Goal: Information Seeking & Learning: Learn about a topic

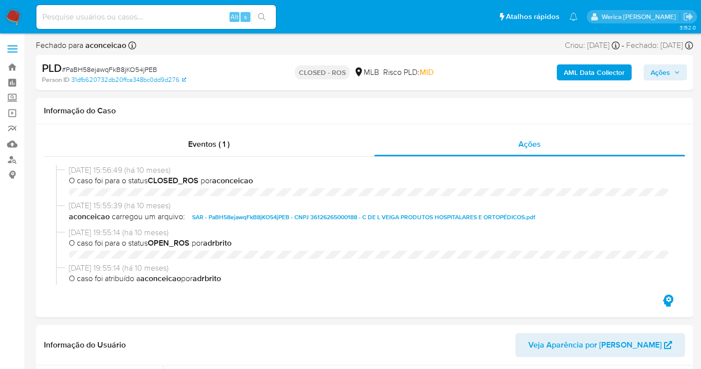
select select "10"
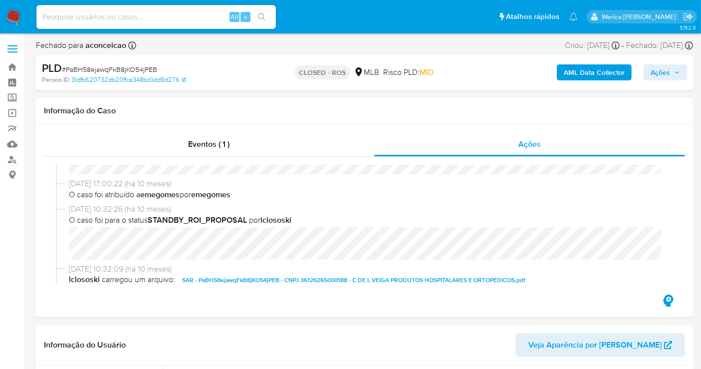
scroll to position [450, 0]
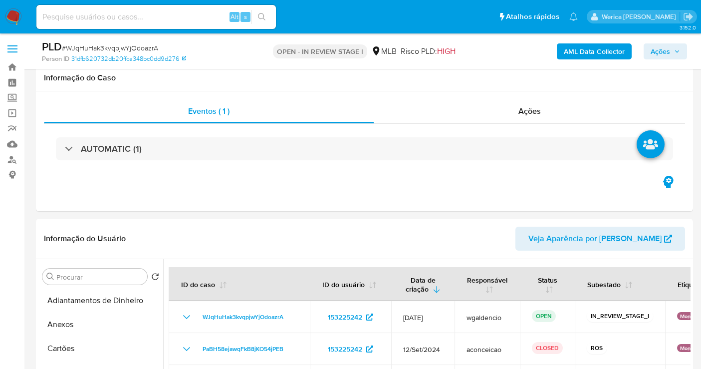
select select "10"
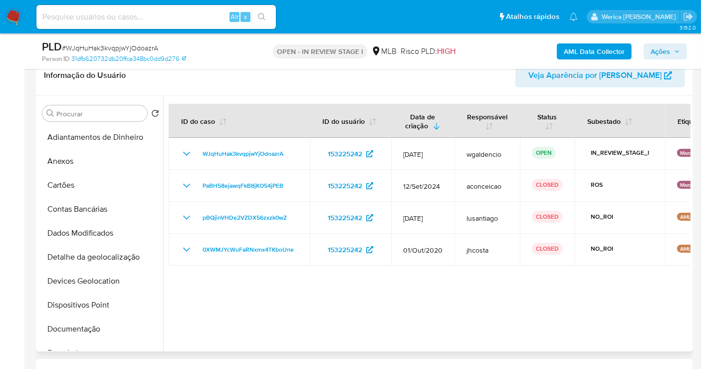
scroll to position [277, 0]
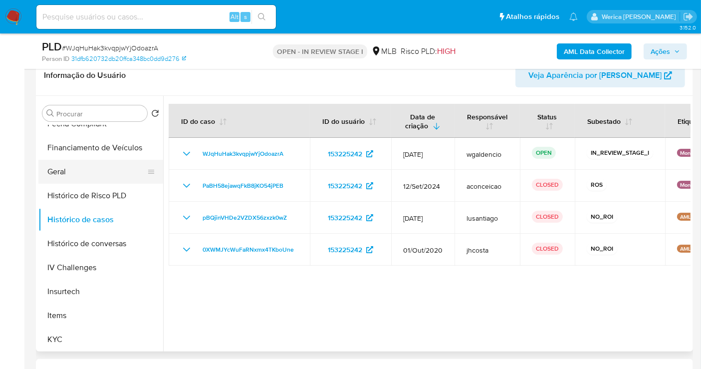
click at [97, 181] on button "Geral" at bounding box center [96, 172] width 117 height 24
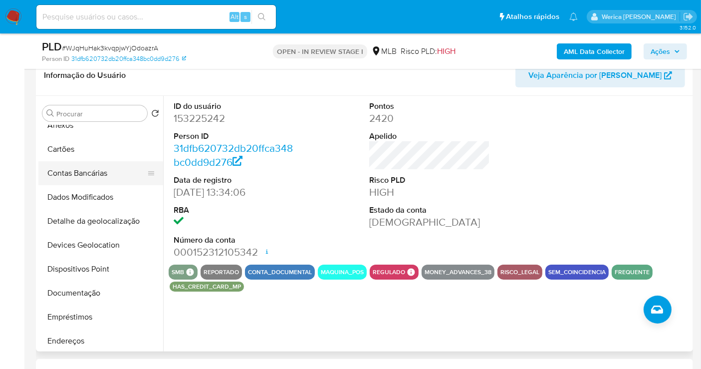
scroll to position [0, 0]
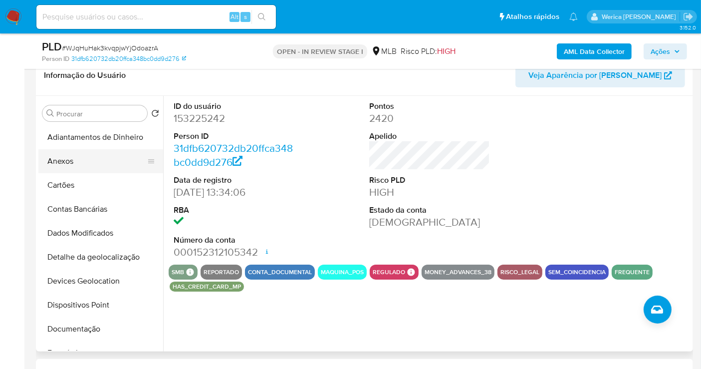
click at [108, 156] on button "Anexos" at bounding box center [96, 161] width 117 height 24
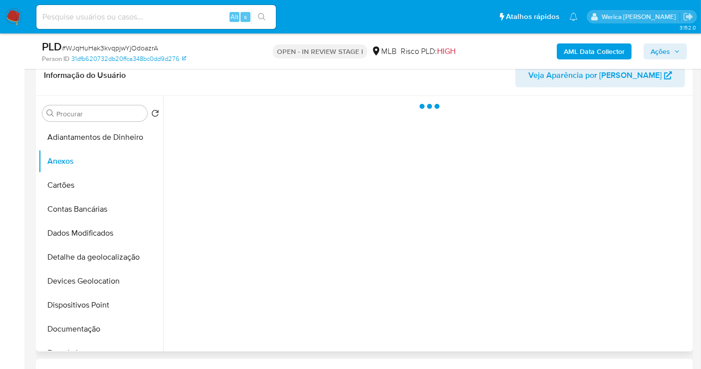
drag, startPoint x: 513, startPoint y: 205, endPoint x: 499, endPoint y: 207, distance: 13.6
click at [504, 204] on div at bounding box center [426, 223] width 527 height 255
click at [525, 230] on div at bounding box center [426, 223] width 527 height 255
click at [527, 230] on div at bounding box center [426, 223] width 527 height 255
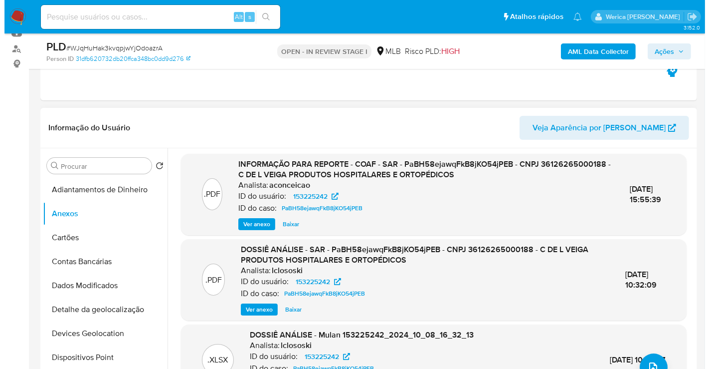
scroll to position [221, 0]
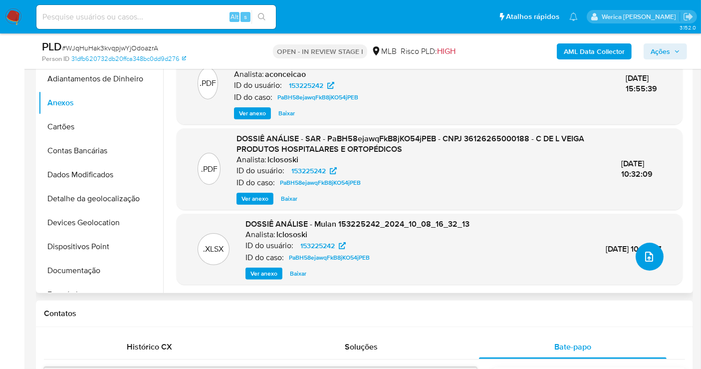
click at [644, 258] on icon "upload-file" at bounding box center [649, 256] width 12 height 12
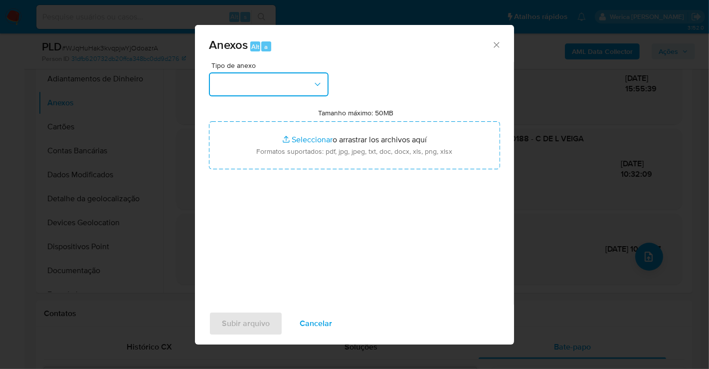
click at [311, 85] on button "button" at bounding box center [269, 84] width 120 height 24
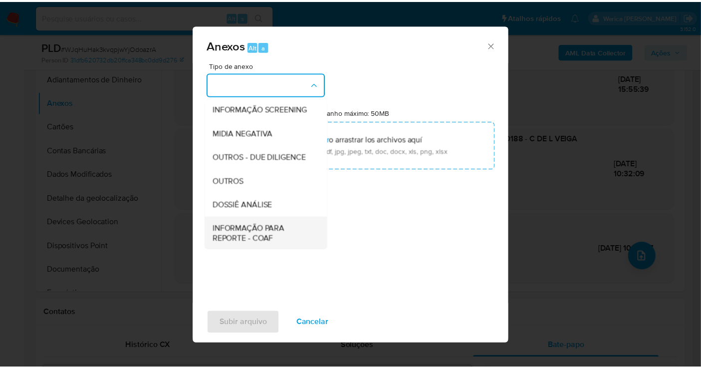
scroll to position [154, 0]
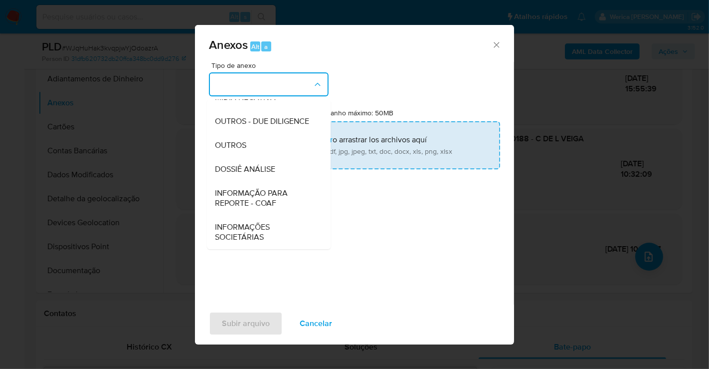
click at [286, 168] on div "DOSSIÊ ANÁLISE" at bounding box center [266, 169] width 102 height 24
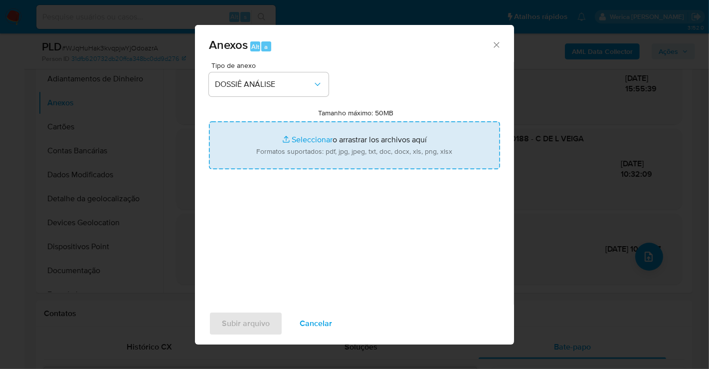
type input "C:\fakepath\2 ° SAR - XXXX - CNPJ 36126265000188 - C DE L VEIGA PRODUTOS HOSPIT…"
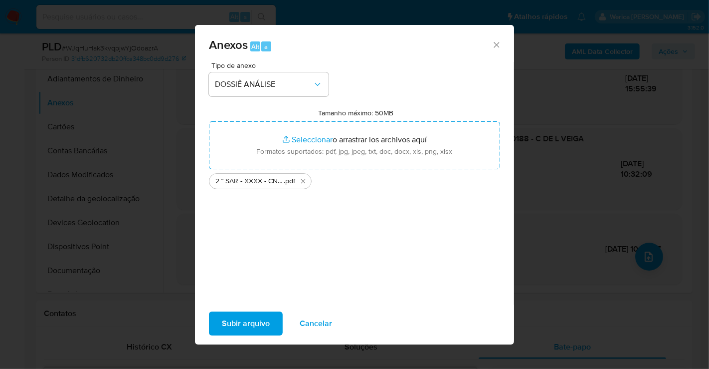
click at [336, 210] on div "Tipo de anexo DOSSIÊ ANÁLISE Tamanho máximo: 50MB Seleccionar archivos Seleccio…" at bounding box center [354, 179] width 291 height 235
click at [269, 315] on button "Subir arquivo" at bounding box center [246, 323] width 74 height 24
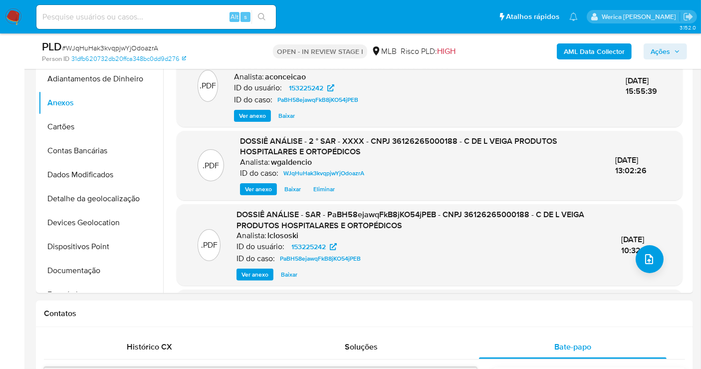
scroll to position [111, 0]
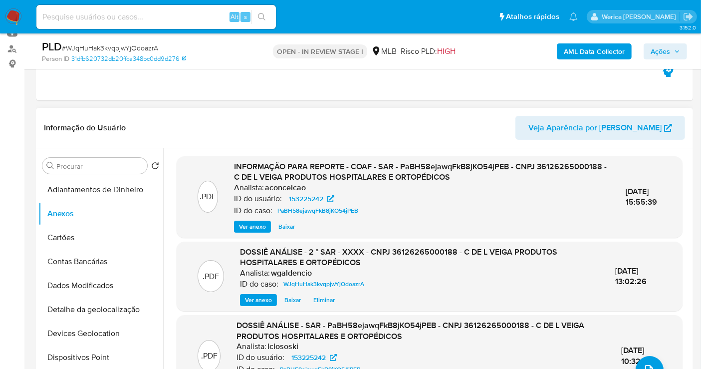
click at [426, 141] on div "Informação do Usuário Veja Aparência por [PERSON_NAME]" at bounding box center [364, 128] width 657 height 40
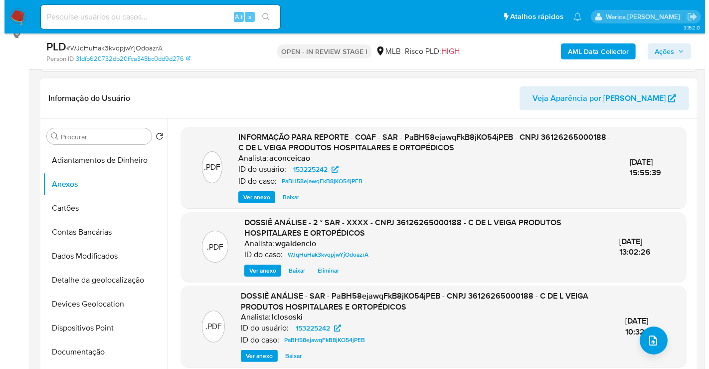
scroll to position [166, 0]
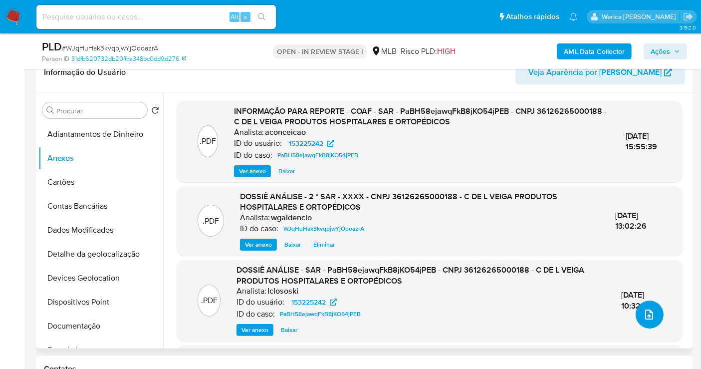
click at [639, 321] on button "upload-file" at bounding box center [649, 314] width 28 height 28
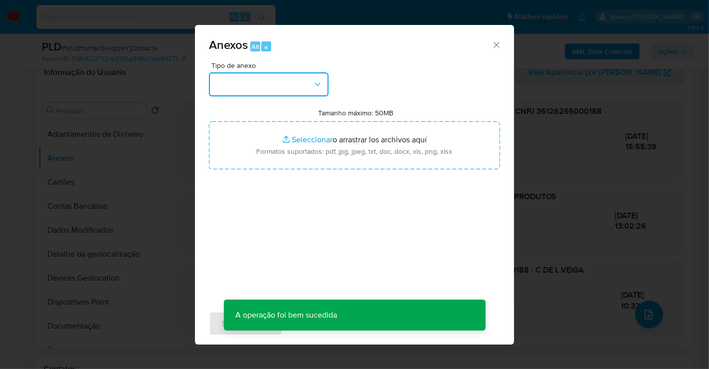
click at [318, 87] on icon "button" at bounding box center [318, 84] width 10 height 10
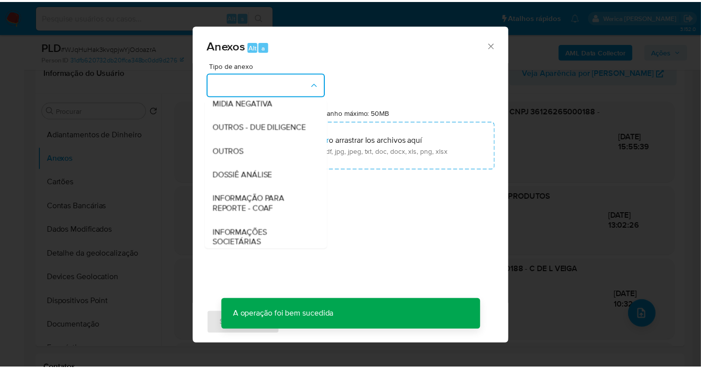
scroll to position [154, 0]
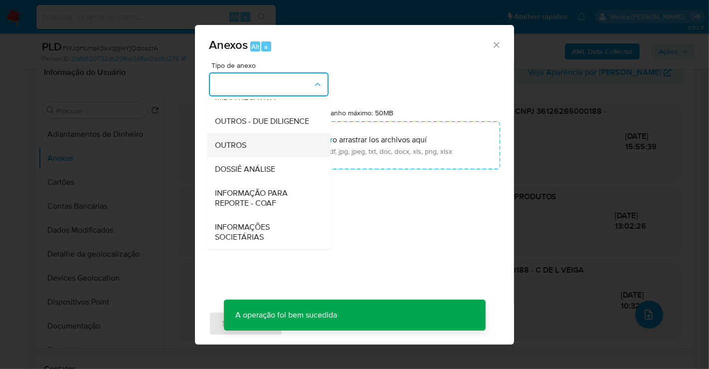
click at [279, 142] on div "OUTROS" at bounding box center [266, 145] width 102 height 24
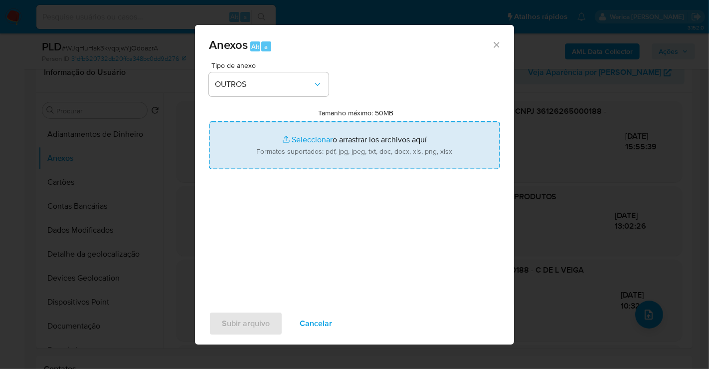
type input "C:\fakepath\Mulan 153225242_2025_08_05_10_37_54.xlsx"
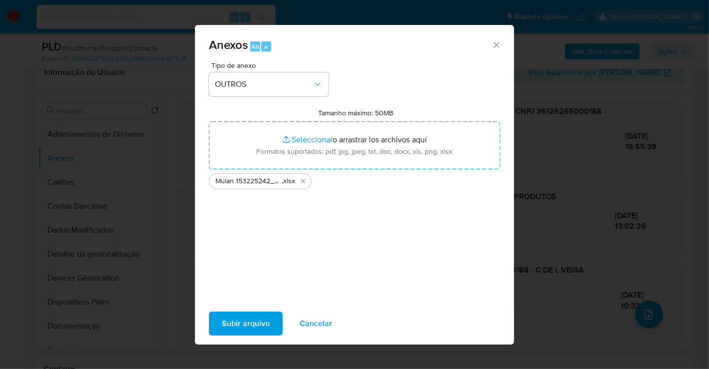
click at [256, 319] on span "Subir arquivo" at bounding box center [246, 323] width 48 height 22
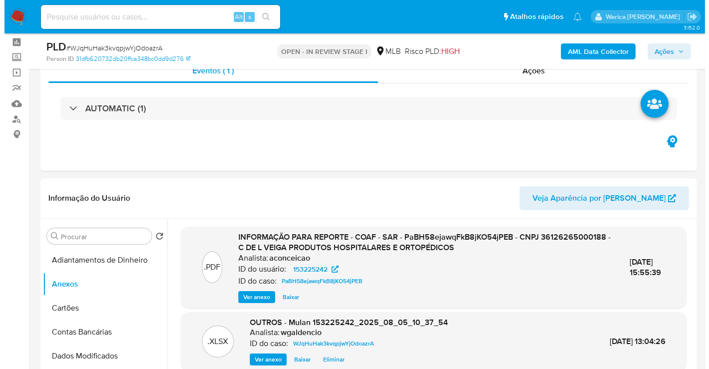
scroll to position [0, 0]
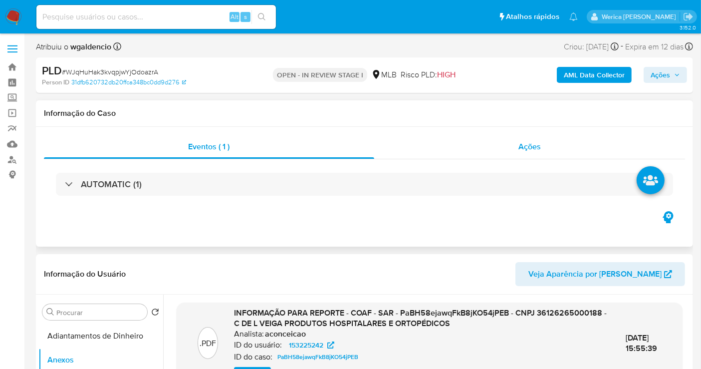
click at [521, 145] on span "Ações" at bounding box center [529, 146] width 22 height 11
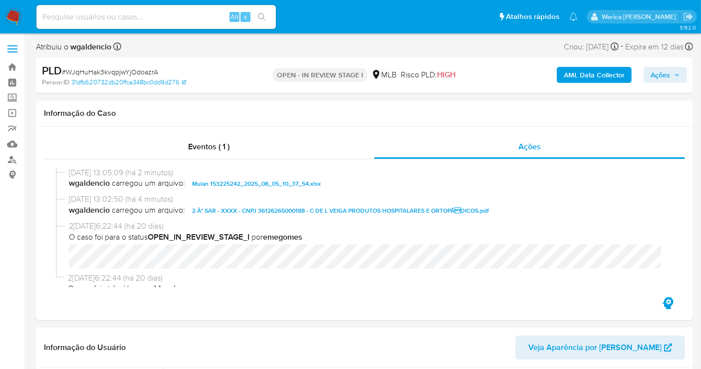
click at [665, 76] on span "Ações" at bounding box center [659, 75] width 19 height 16
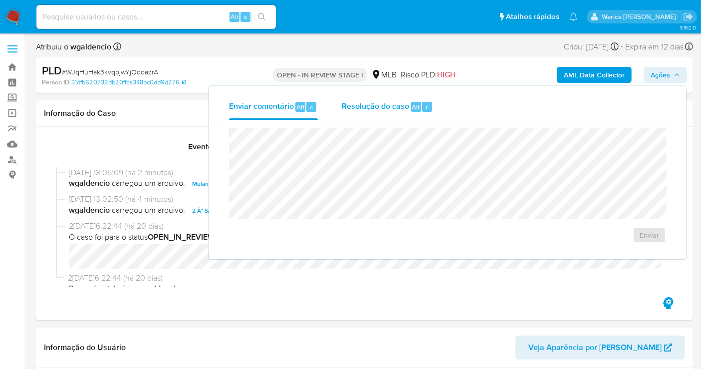
click at [412, 107] on span "Alt" at bounding box center [416, 106] width 8 height 9
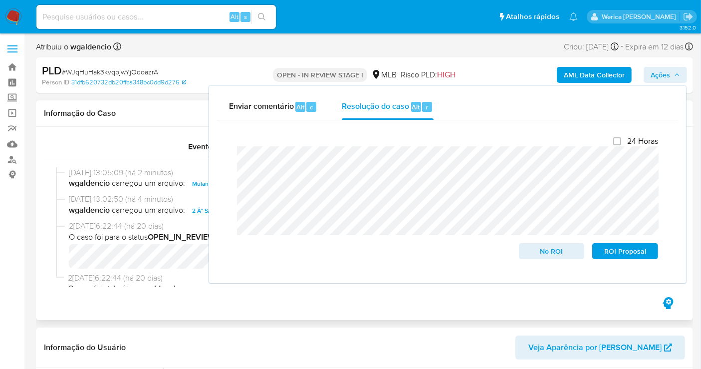
click at [193, 124] on div "Informação do Caso" at bounding box center [364, 113] width 657 height 26
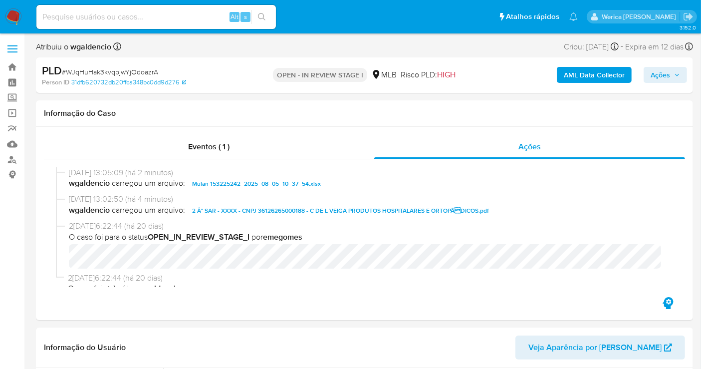
click at [570, 76] on b "AML Data Collector" at bounding box center [594, 75] width 61 height 16
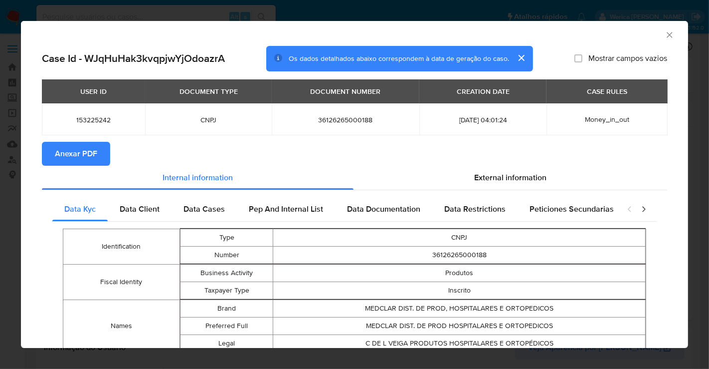
click at [88, 153] on span "Anexar PDF" at bounding box center [76, 154] width 42 height 22
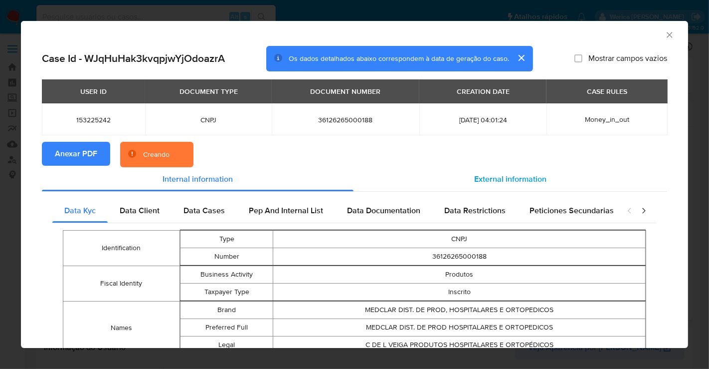
click at [500, 187] on div "External information" at bounding box center [511, 179] width 314 height 24
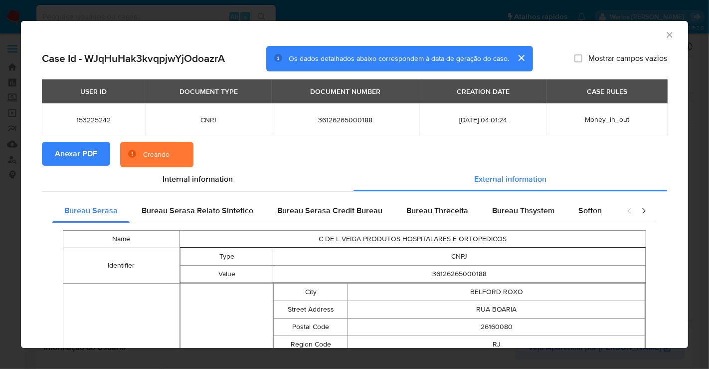
click at [93, 153] on span "Anexar PDF" at bounding box center [76, 154] width 42 height 22
click at [665, 33] on icon "Fechar a janela" at bounding box center [670, 35] width 10 height 10
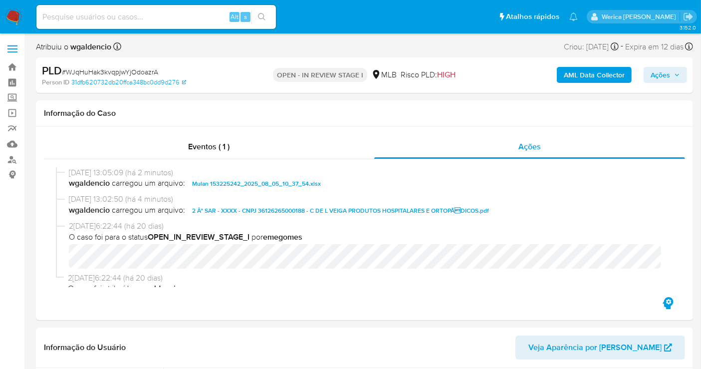
click at [655, 68] on span "Ações" at bounding box center [659, 75] width 19 height 16
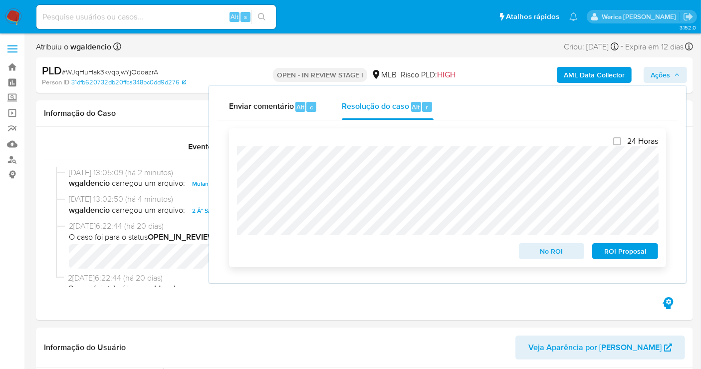
click at [623, 255] on span "ROI Proposal" at bounding box center [625, 251] width 52 height 14
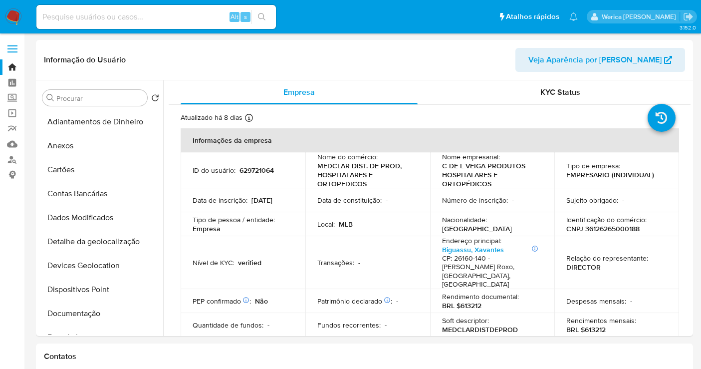
select select "10"
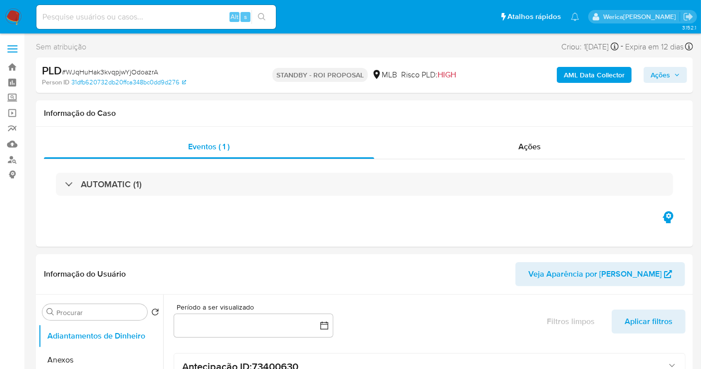
select select "10"
click at [515, 148] on div "Ações" at bounding box center [529, 147] width 311 height 24
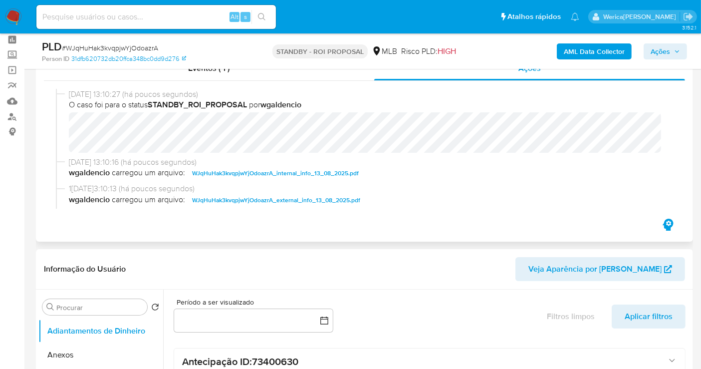
scroll to position [55, 0]
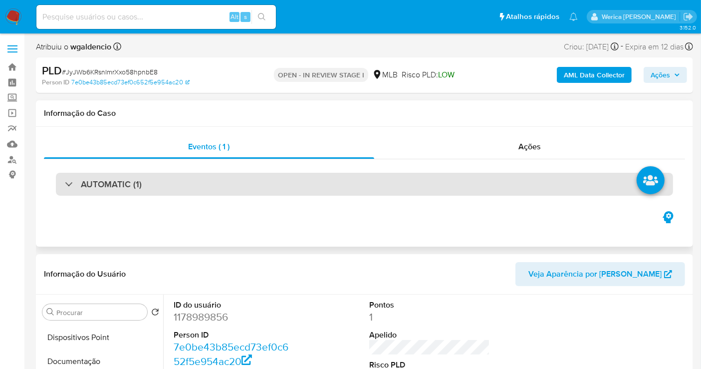
click at [275, 176] on div "AUTOMATIC (1)" at bounding box center [364, 184] width 617 height 23
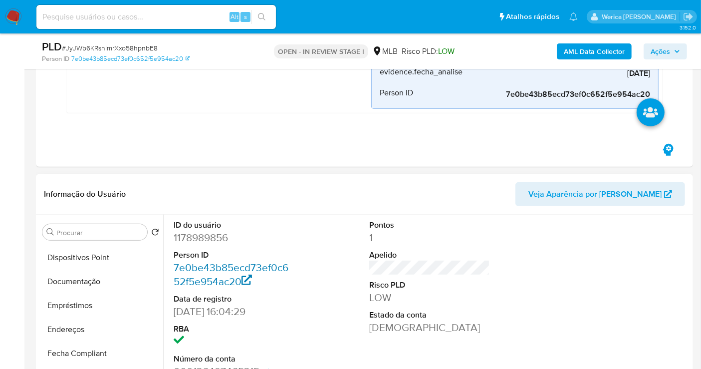
scroll to position [388, 0]
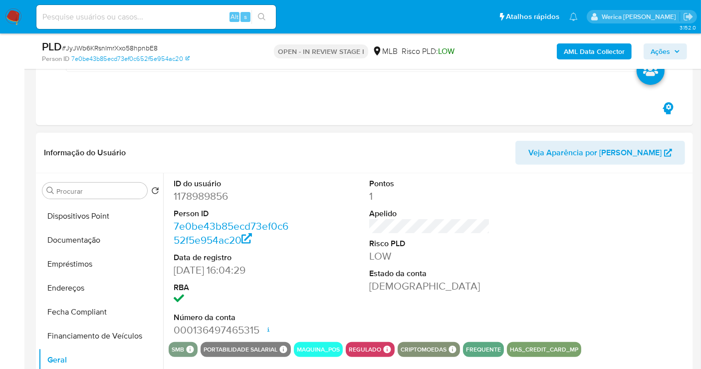
click at [211, 193] on dd "1178989856" at bounding box center [234, 196] width 121 height 14
copy dd "1178989856"
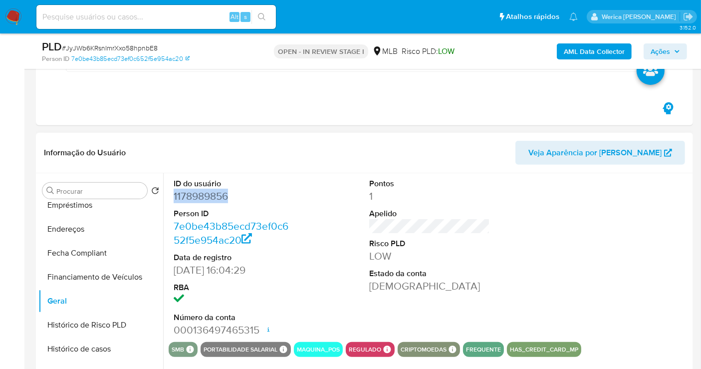
scroll to position [332, 0]
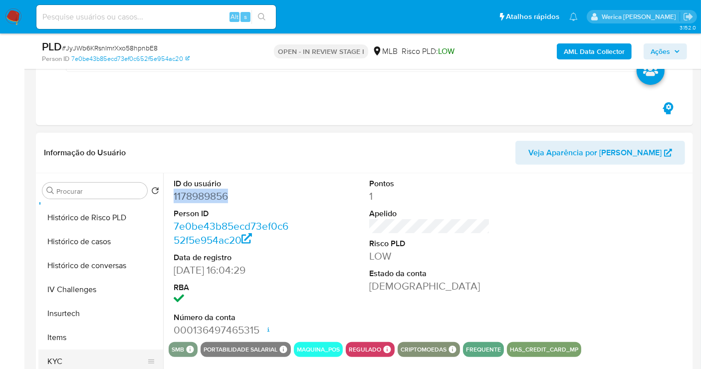
drag, startPoint x: 77, startPoint y: 355, endPoint x: 91, endPoint y: 339, distance: 21.5
click at [77, 355] on button "KYC" at bounding box center [96, 361] width 117 height 24
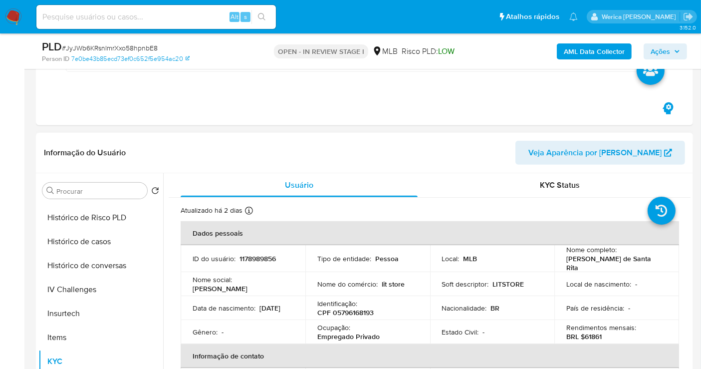
click at [138, 154] on header "Informação do Usuário Veja Aparência por [PERSON_NAME]" at bounding box center [364, 153] width 641 height 24
click at [216, 144] on header "Informação do Usuário Veja Aparência por [PERSON_NAME]" at bounding box center [364, 153] width 641 height 24
click at [209, 158] on header "Informação do Usuário Veja Aparência por [PERSON_NAME]" at bounding box center [364, 153] width 641 height 24
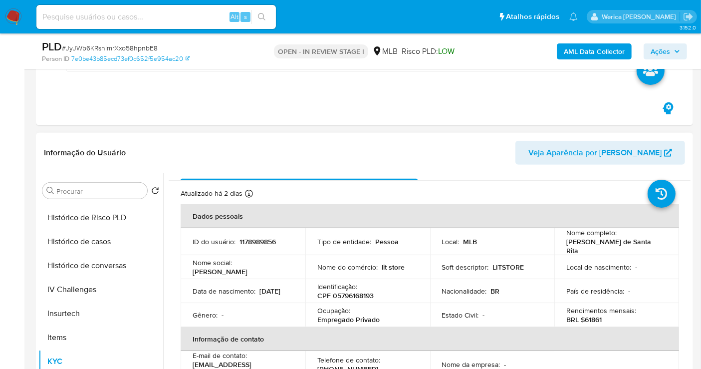
scroll to position [0, 0]
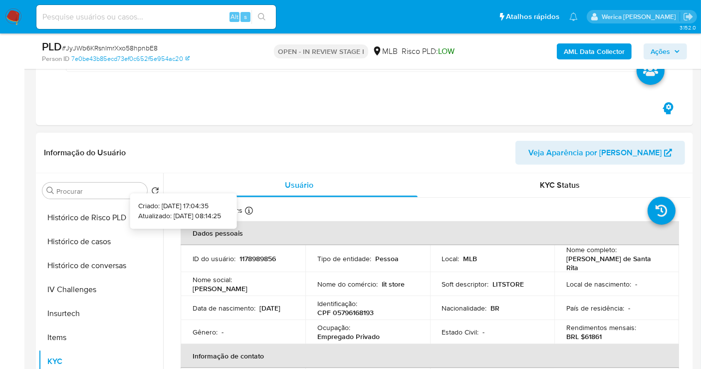
click at [249, 210] on icon at bounding box center [249, 210] width 8 height 8
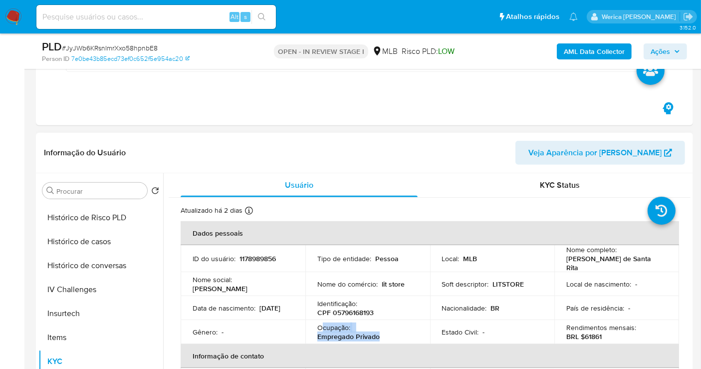
drag, startPoint x: 322, startPoint y: 323, endPoint x: 389, endPoint y: 330, distance: 67.2
click at [389, 330] on div "Ocupação : Empregado Privado" at bounding box center [367, 332] width 101 height 18
copy div "cupação : Empregado Privado"
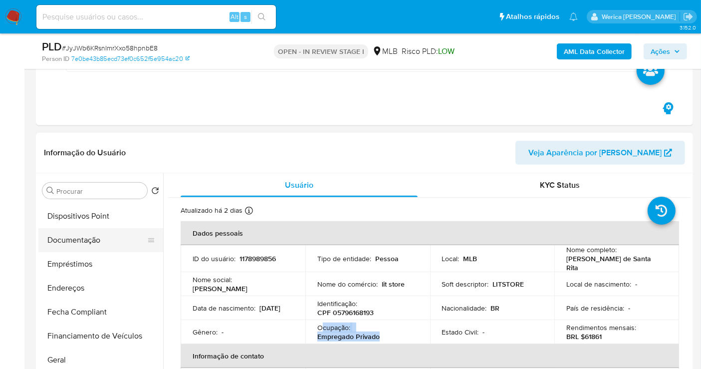
click at [105, 237] on button "Documentação" at bounding box center [96, 240] width 117 height 24
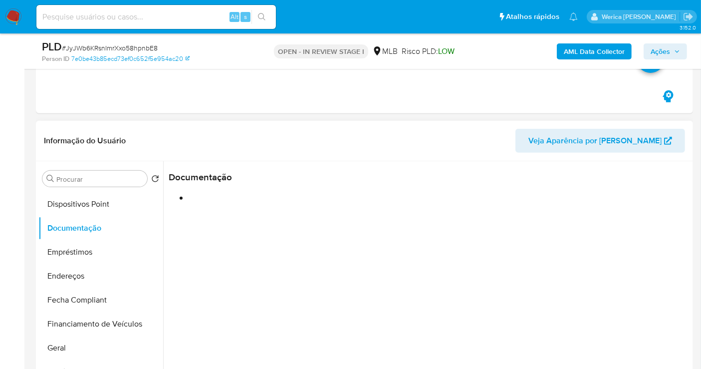
click at [248, 209] on div at bounding box center [426, 288] width 527 height 255
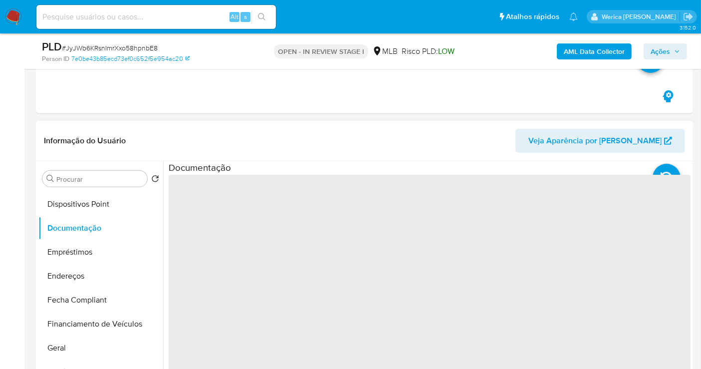
click at [248, 222] on span "‌" at bounding box center [430, 334] width 522 height 319
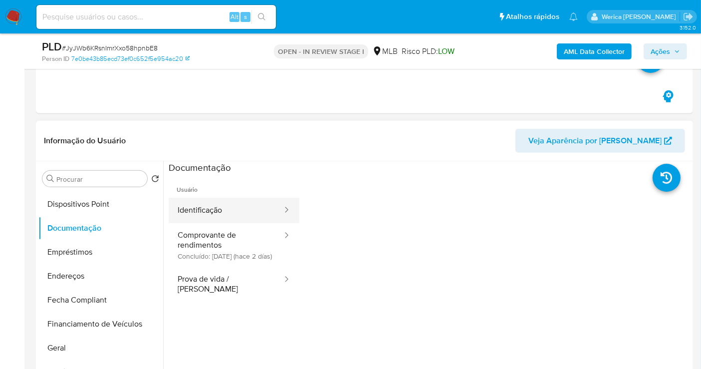
click at [230, 208] on button "Identificação" at bounding box center [226, 209] width 115 height 25
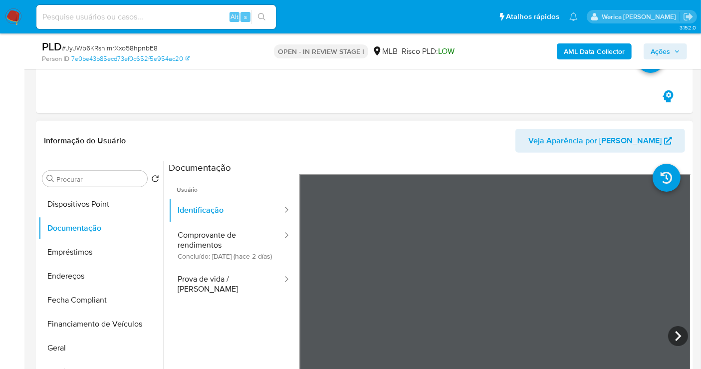
scroll to position [499, 0]
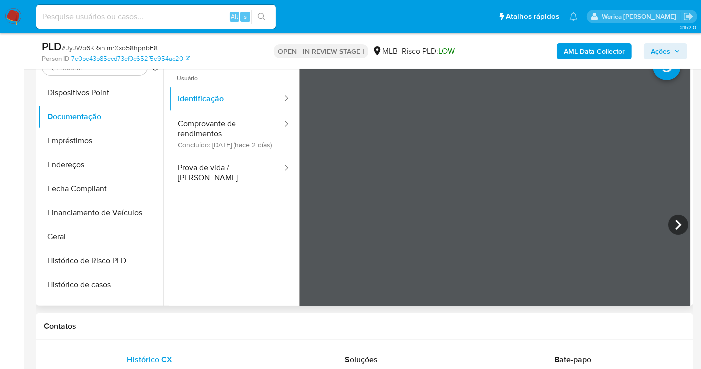
click at [661, 217] on div at bounding box center [494, 225] width 391 height 327
click at [672, 216] on icon at bounding box center [678, 224] width 20 height 20
click at [258, 168] on button "Prova de vida / Selfie" at bounding box center [226, 173] width 115 height 34
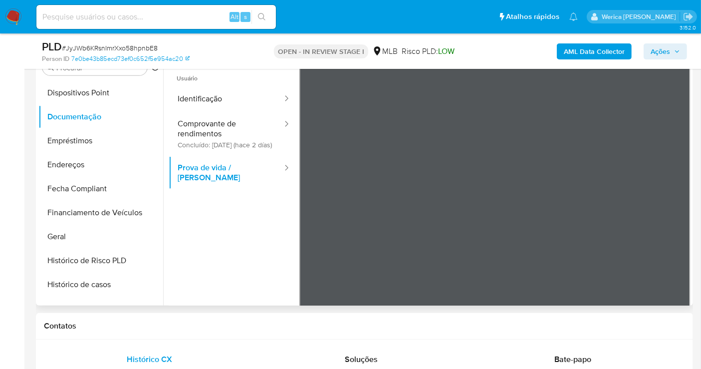
scroll to position [443, 0]
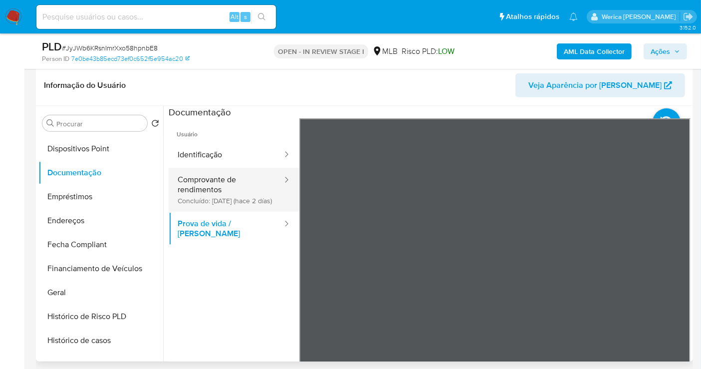
click at [234, 190] on button "Comprovante de rendimentos Concluído: 11/08/2025 (hace 2 días)" at bounding box center [226, 190] width 115 height 44
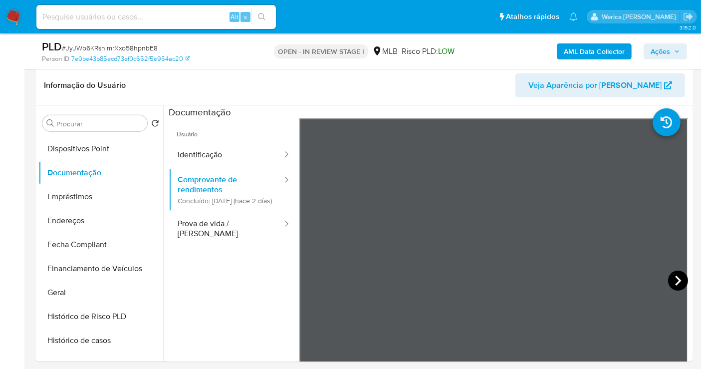
click at [672, 279] on icon at bounding box center [678, 280] width 20 height 20
click at [309, 277] on icon at bounding box center [311, 280] width 6 height 10
click at [306, 285] on icon at bounding box center [312, 280] width 20 height 20
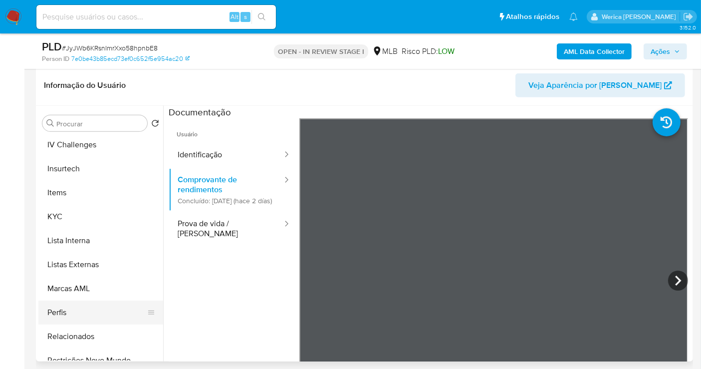
scroll to position [421, 0]
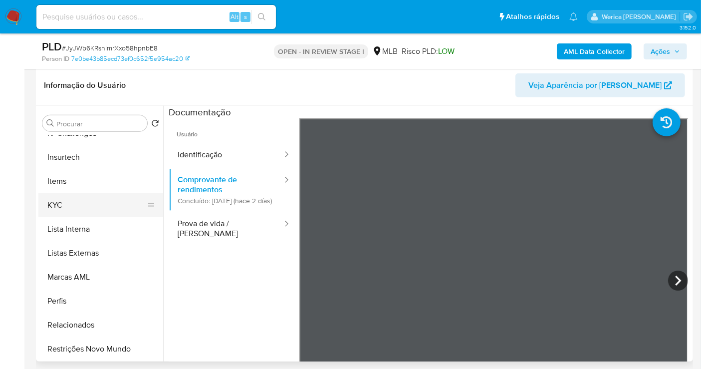
click at [69, 211] on button "KYC" at bounding box center [96, 205] width 117 height 24
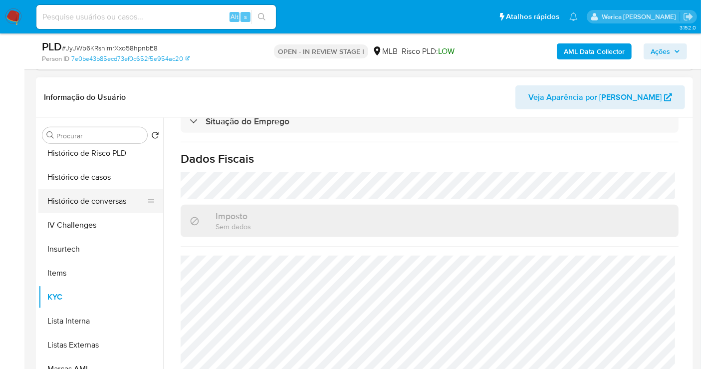
scroll to position [255, 0]
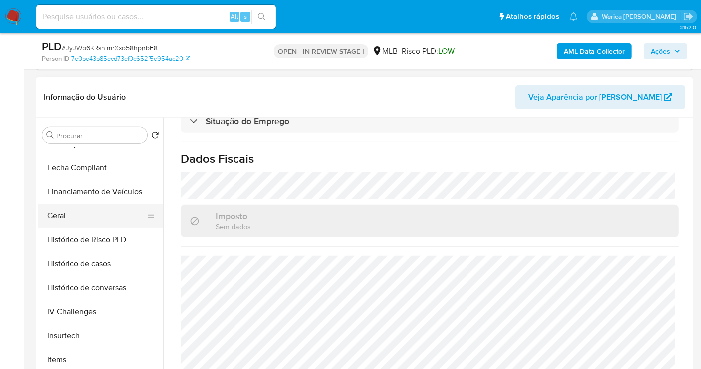
click at [91, 206] on button "Geral" at bounding box center [96, 215] width 117 height 24
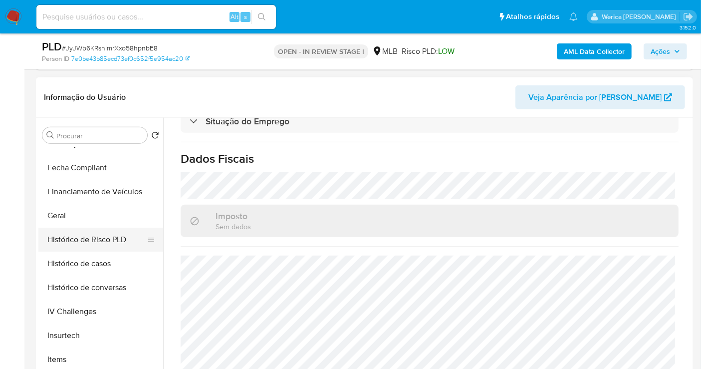
scroll to position [0, 0]
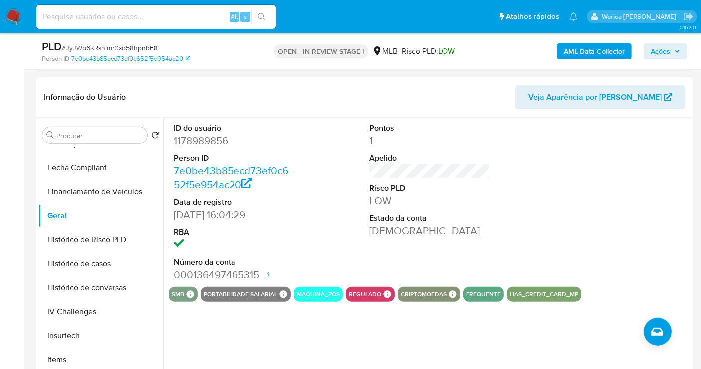
click at [609, 221] on div at bounding box center [625, 202] width 131 height 169
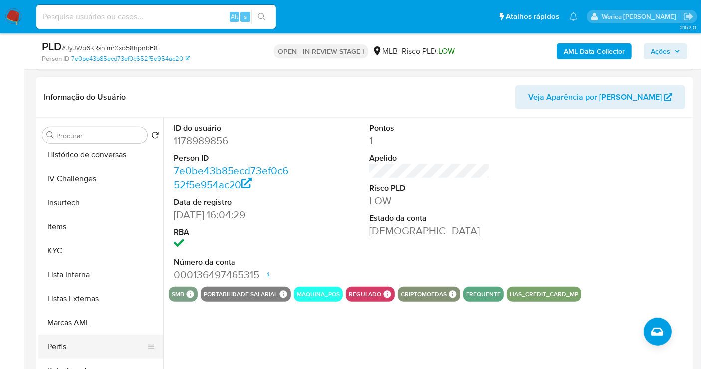
scroll to position [421, 0]
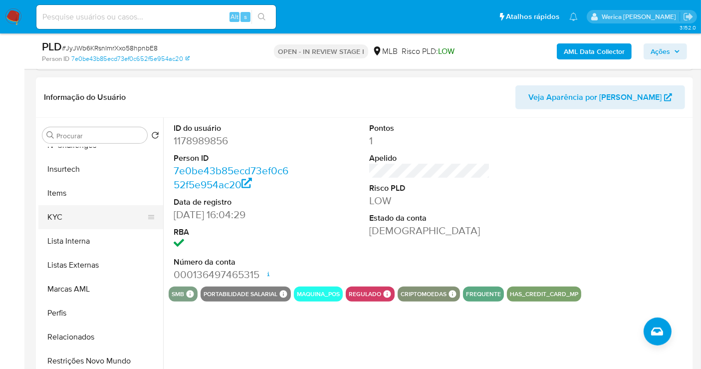
click at [71, 213] on button "KYC" at bounding box center [96, 217] width 117 height 24
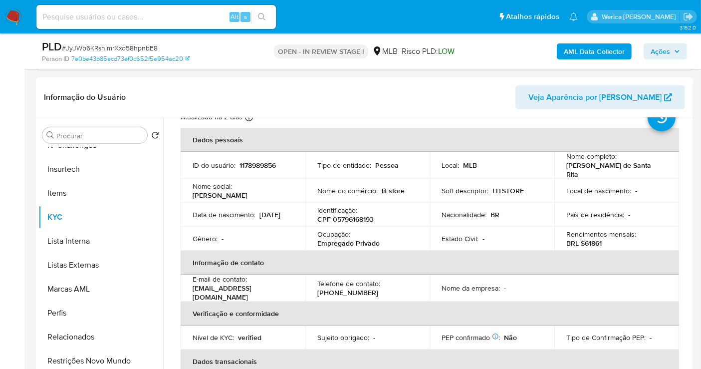
scroll to position [55, 0]
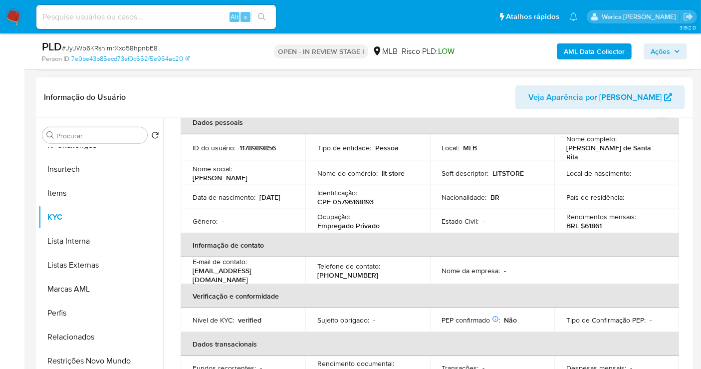
click at [551, 209] on tr "Gênero : - Ocupação : Empregado Privado Estado Civil : - Rendimentos mensais : …" at bounding box center [430, 221] width 498 height 24
drag, startPoint x: 587, startPoint y: 223, endPoint x: 599, endPoint y: 221, distance: 11.6
click at [599, 221] on p "BRL $61861" at bounding box center [583, 225] width 35 height 9
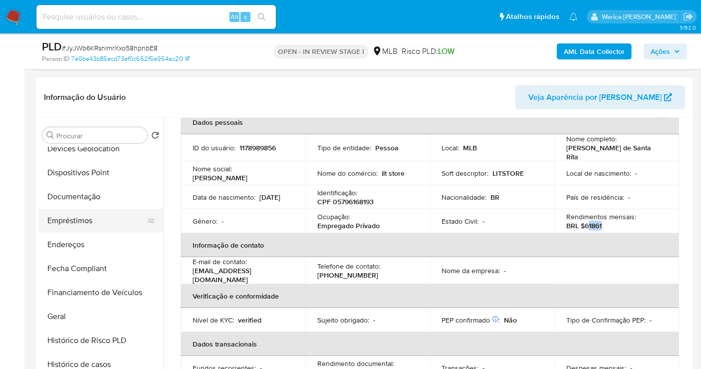
scroll to position [144, 0]
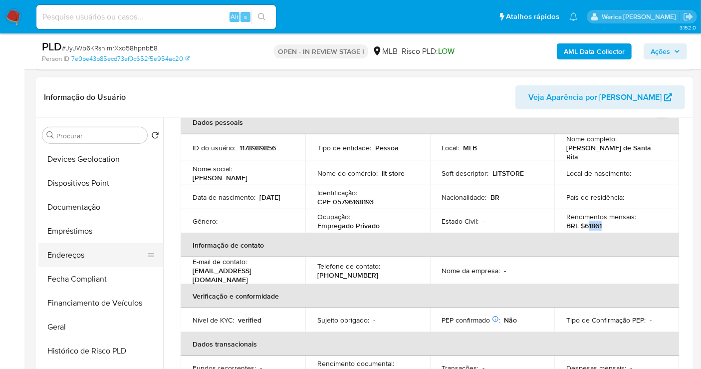
click at [91, 254] on button "Endereços" at bounding box center [96, 255] width 117 height 24
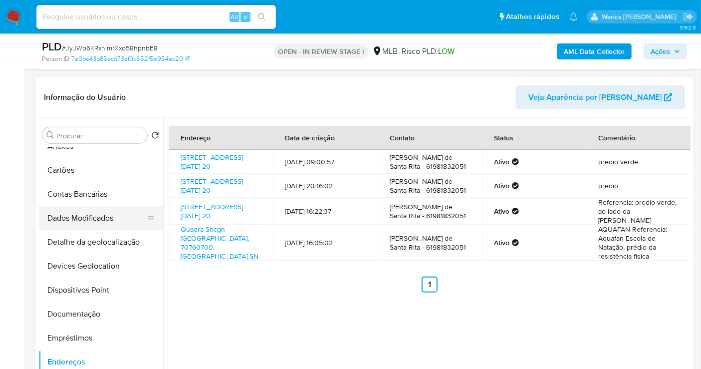
scroll to position [33, 0]
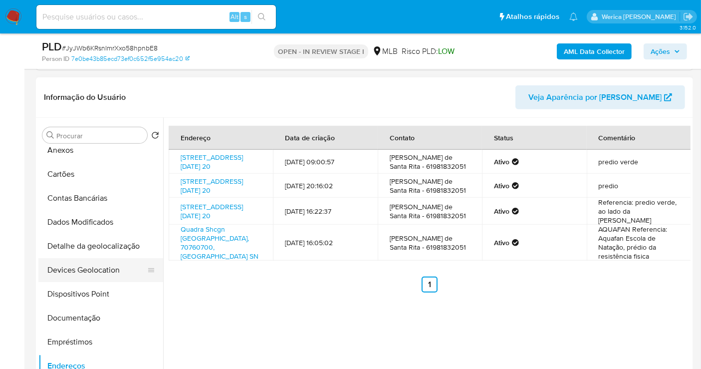
click at [123, 245] on button "Detalhe da geolocalização" at bounding box center [100, 246] width 125 height 24
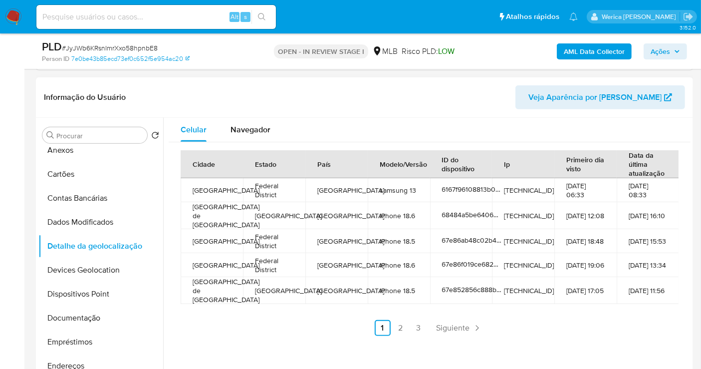
drag, startPoint x: 622, startPoint y: 290, endPoint x: 611, endPoint y: 237, distance: 54.1
click at [622, 290] on td "12-08-2025 11:56" at bounding box center [647, 290] width 62 height 27
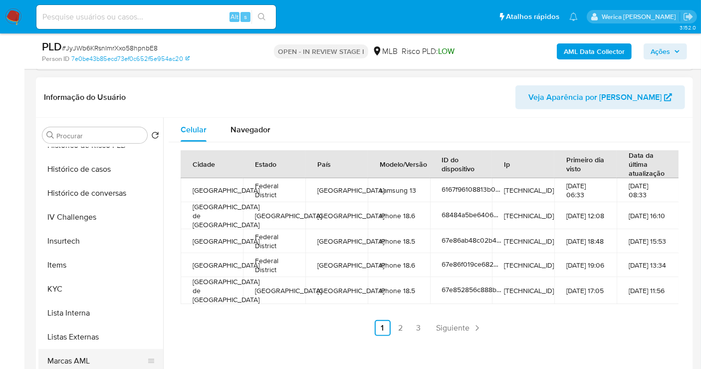
scroll to position [421, 0]
drag, startPoint x: 95, startPoint y: 352, endPoint x: 112, endPoint y: 340, distance: 21.5
click at [97, 352] on button "Restrições Novo Mundo" at bounding box center [96, 361] width 117 height 24
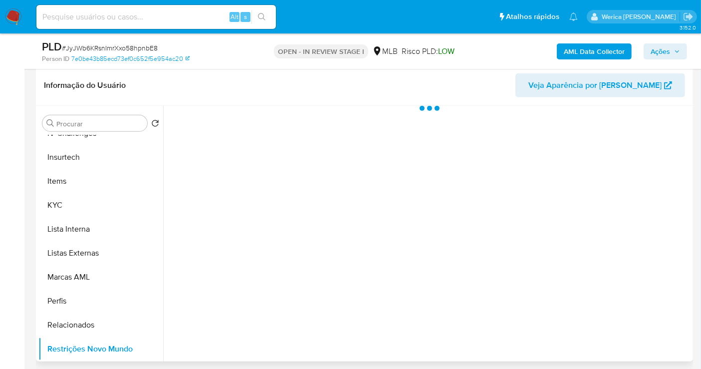
click at [239, 148] on div at bounding box center [426, 233] width 527 height 255
click at [238, 159] on div at bounding box center [426, 233] width 527 height 255
click at [250, 141] on div at bounding box center [426, 233] width 527 height 255
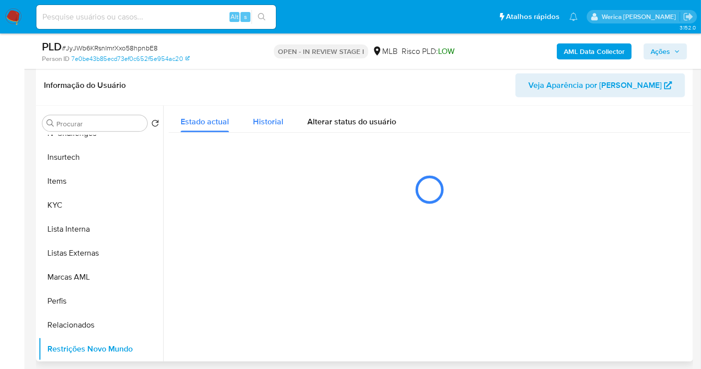
click at [262, 127] on div "Historial" at bounding box center [268, 119] width 30 height 26
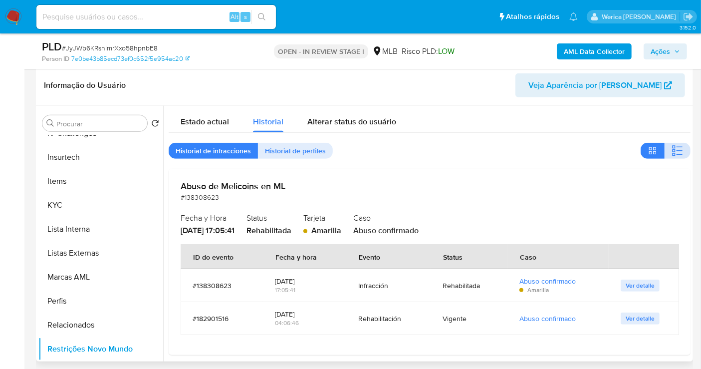
click at [674, 147] on icon "button" at bounding box center [677, 151] width 12 height 12
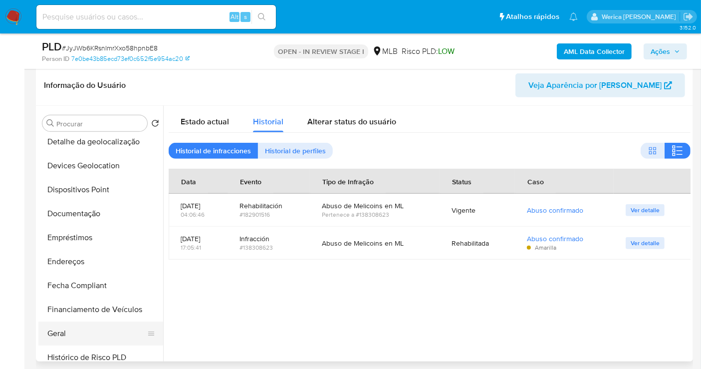
scroll to position [88, 0]
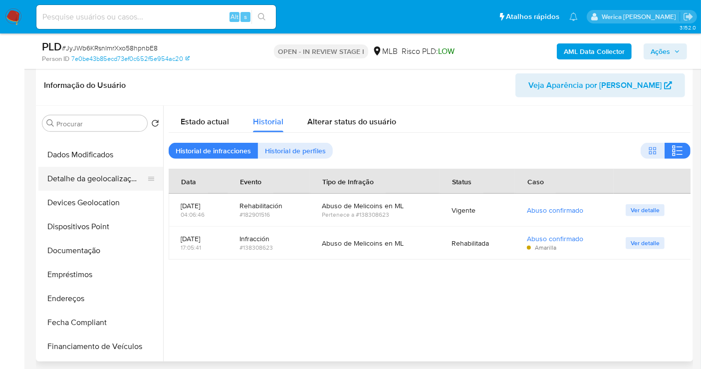
click at [116, 186] on button "Detalhe da geolocalização" at bounding box center [96, 179] width 117 height 24
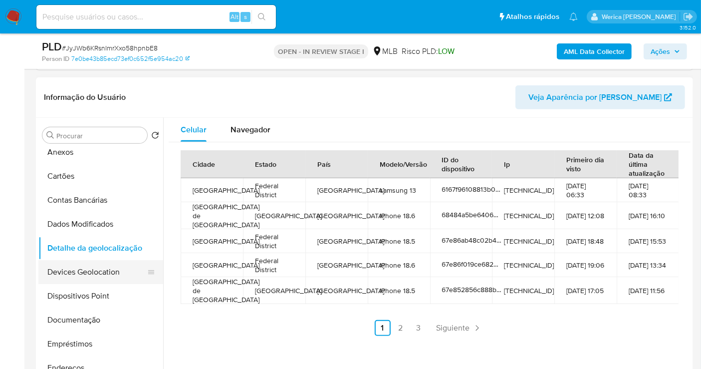
scroll to position [0, 0]
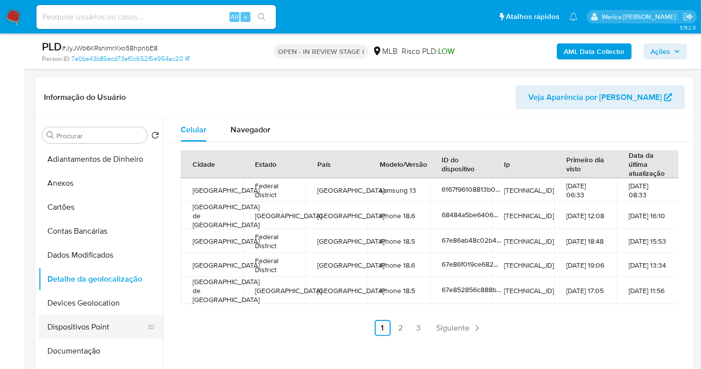
drag, startPoint x: 94, startPoint y: 295, endPoint x: 102, endPoint y: 302, distance: 10.2
click at [94, 294] on button "Devices Geolocation" at bounding box center [100, 303] width 125 height 24
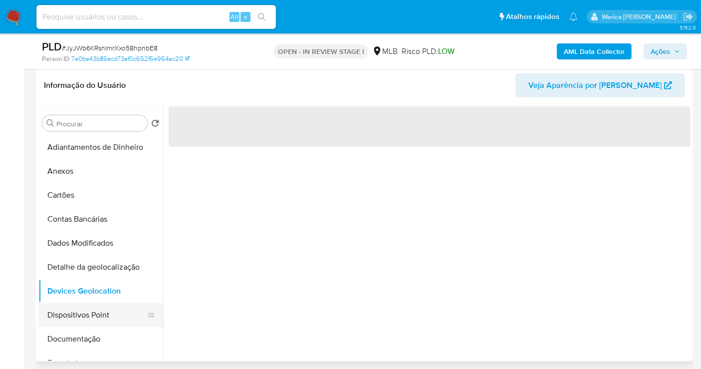
drag, startPoint x: 105, startPoint y: 315, endPoint x: 105, endPoint y: 308, distance: 7.5
click at [105, 308] on button "Dispositivos Point" at bounding box center [96, 315] width 117 height 24
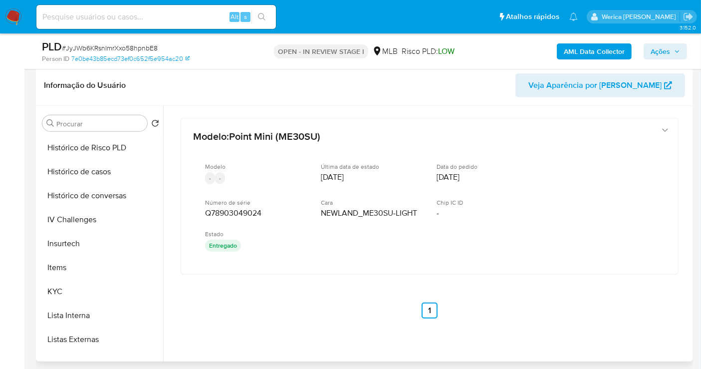
scroll to position [421, 0]
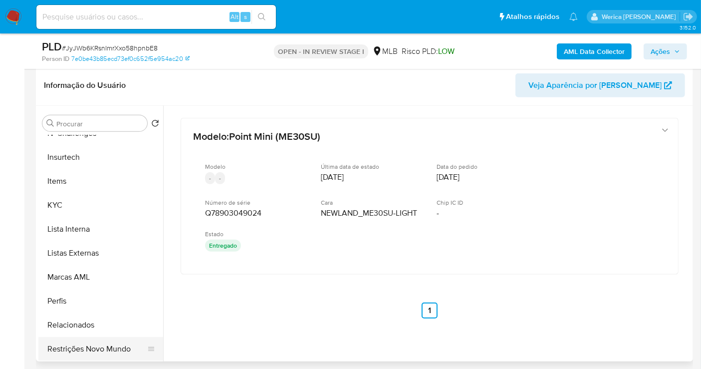
click at [87, 337] on button "Restrições Novo Mundo" at bounding box center [96, 349] width 117 height 24
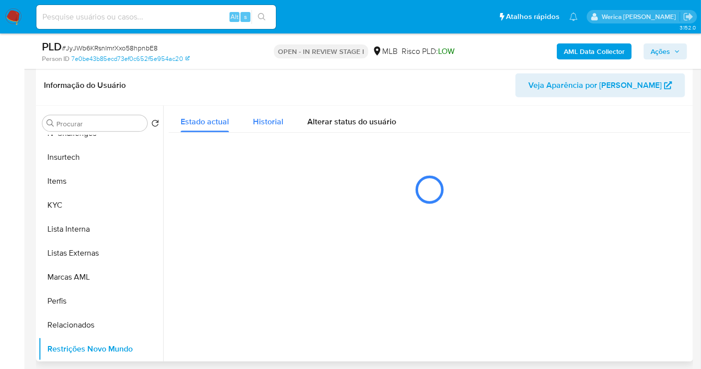
click at [273, 121] on span "Historial" at bounding box center [268, 121] width 30 height 11
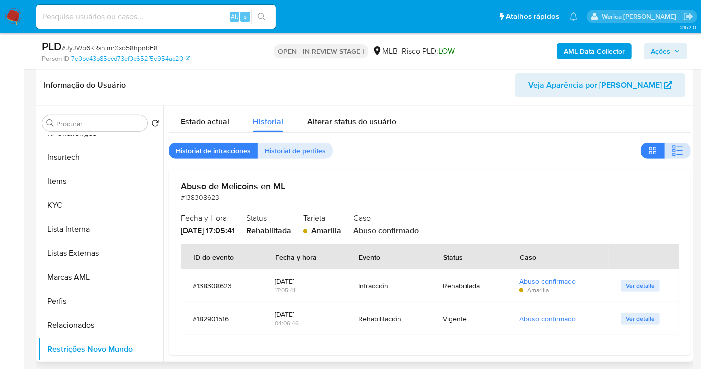
click at [678, 143] on button "button" at bounding box center [677, 151] width 26 height 16
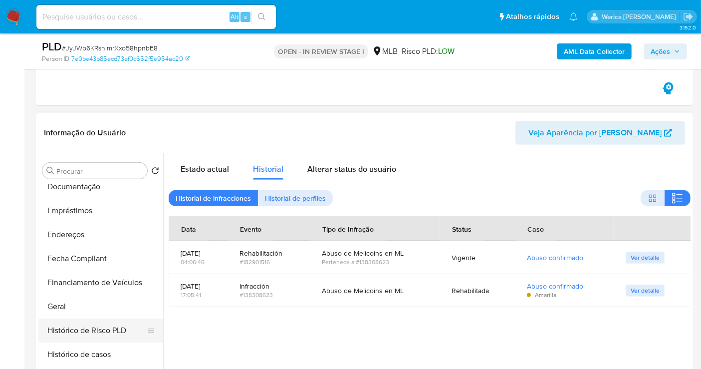
scroll to position [88, 0]
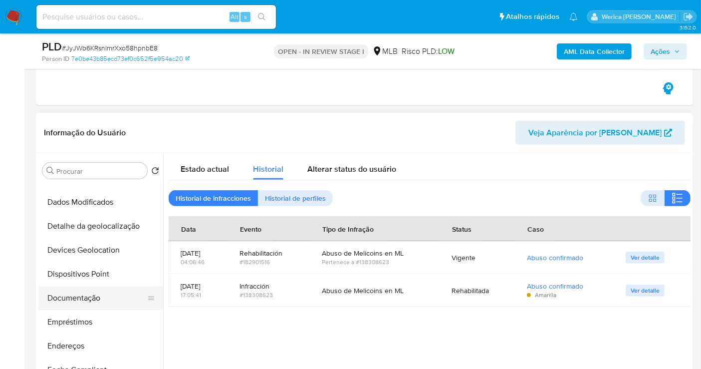
click at [134, 301] on button "Documentação" at bounding box center [96, 298] width 117 height 24
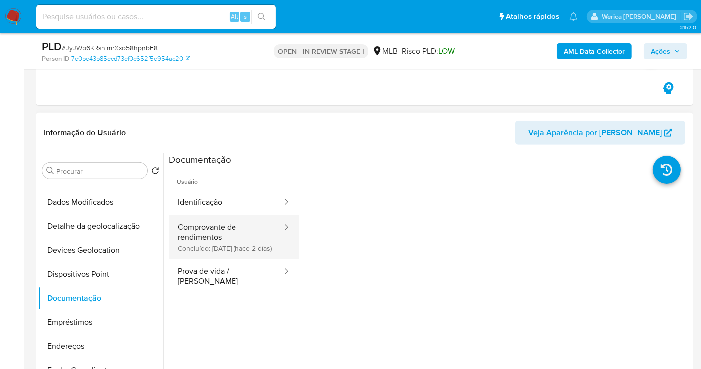
drag, startPoint x: 222, startPoint y: 205, endPoint x: 225, endPoint y: 215, distance: 10.9
click at [222, 205] on button "Identificação" at bounding box center [226, 202] width 115 height 25
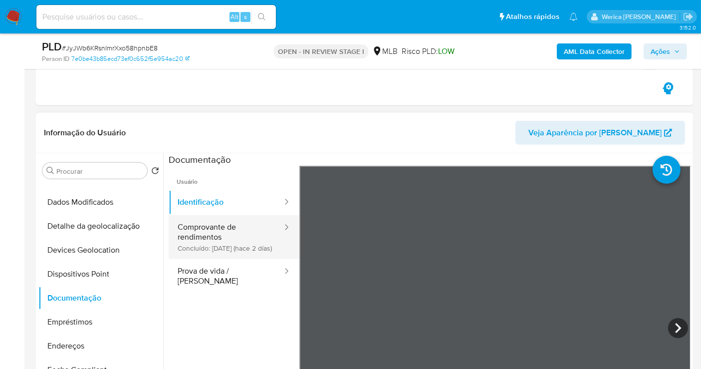
click at [225, 242] on button "Comprovante de rendimentos Concluído: 11/08/2025 (hace 2 días)" at bounding box center [226, 237] width 115 height 44
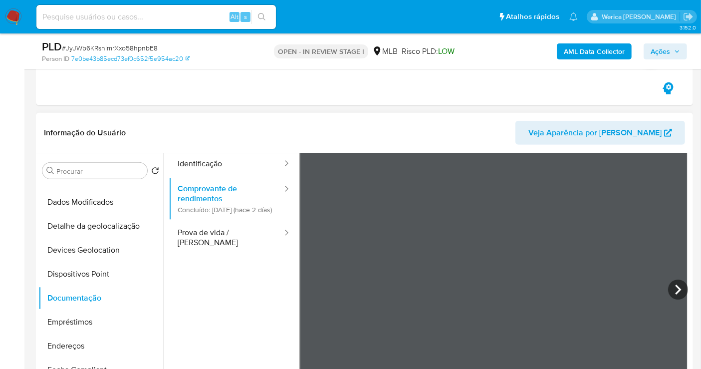
scroll to position [55, 0]
